Goal: Task Accomplishment & Management: Manage account settings

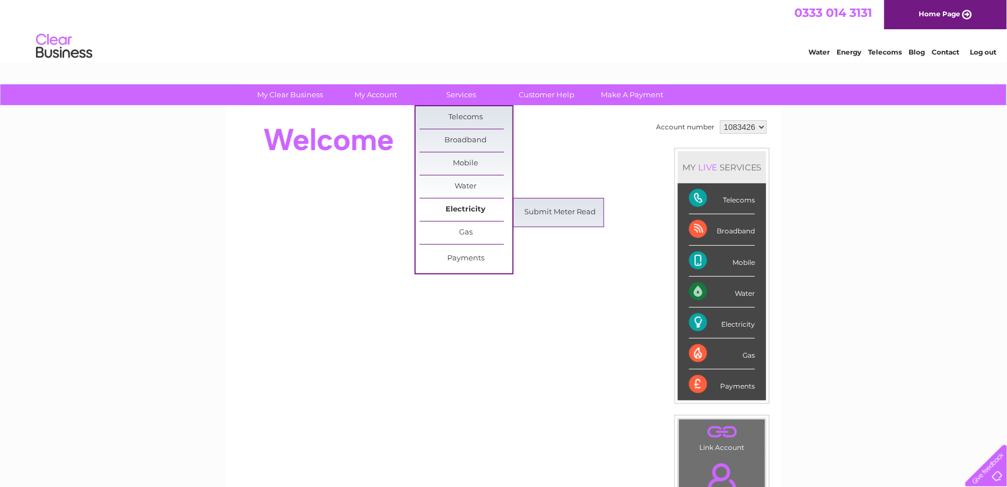
click at [472, 209] on link "Electricity" at bounding box center [466, 210] width 93 height 22
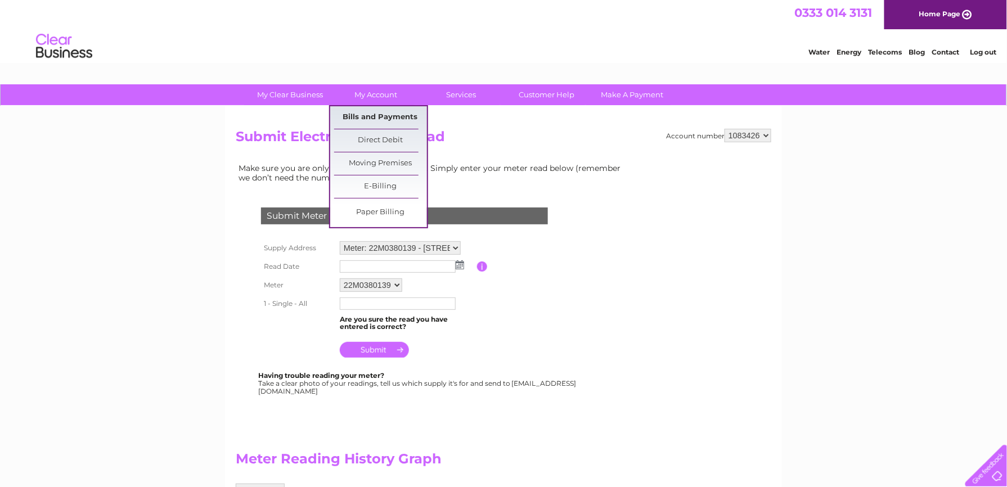
click at [383, 111] on link "Bills and Payments" at bounding box center [380, 117] width 93 height 22
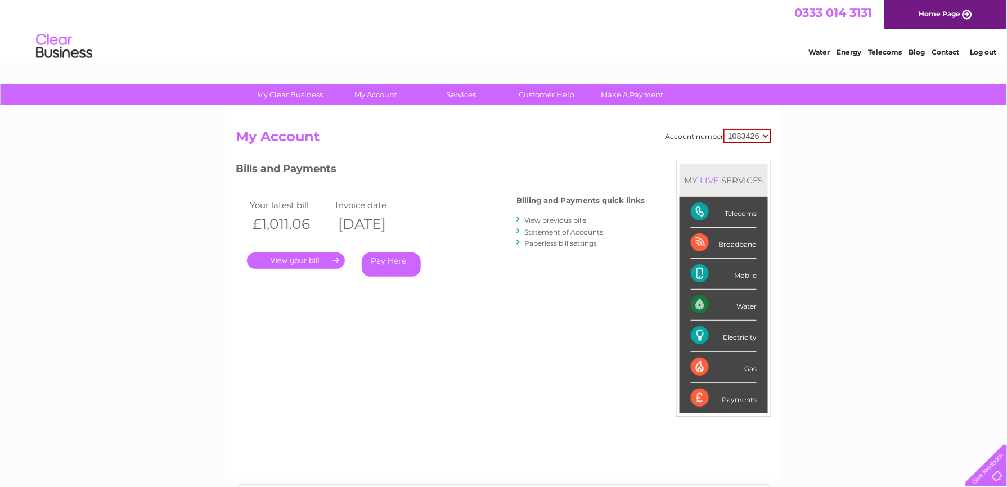
click at [315, 254] on link "." at bounding box center [296, 261] width 98 height 16
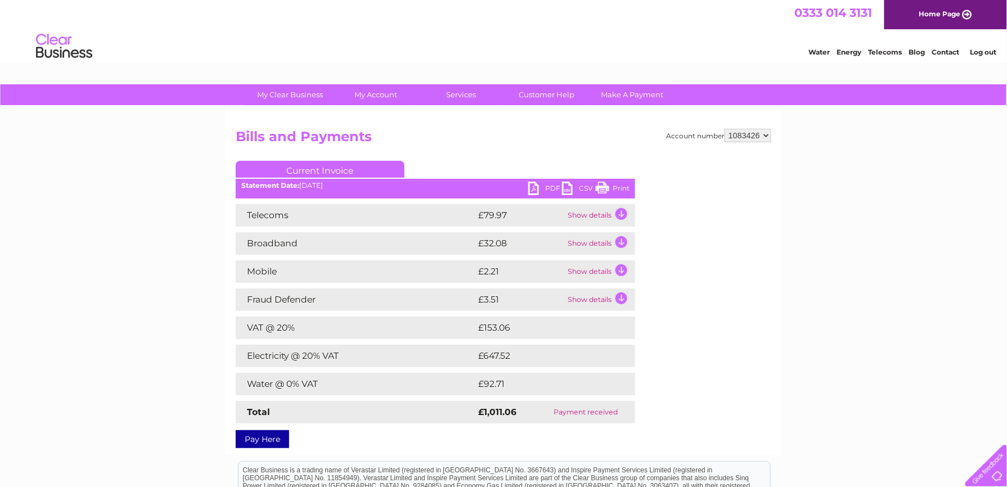
click at [552, 189] on link "PDF" at bounding box center [545, 190] width 34 height 16
